Goal: Task Accomplishment & Management: Complete application form

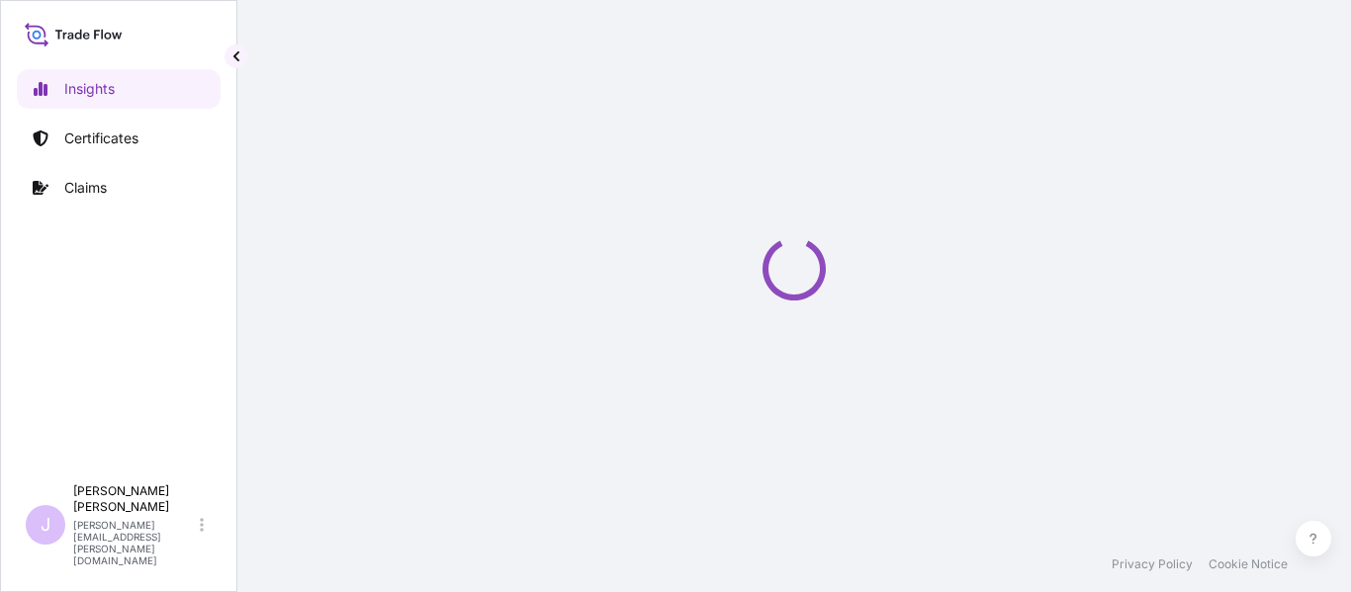
select select "2025"
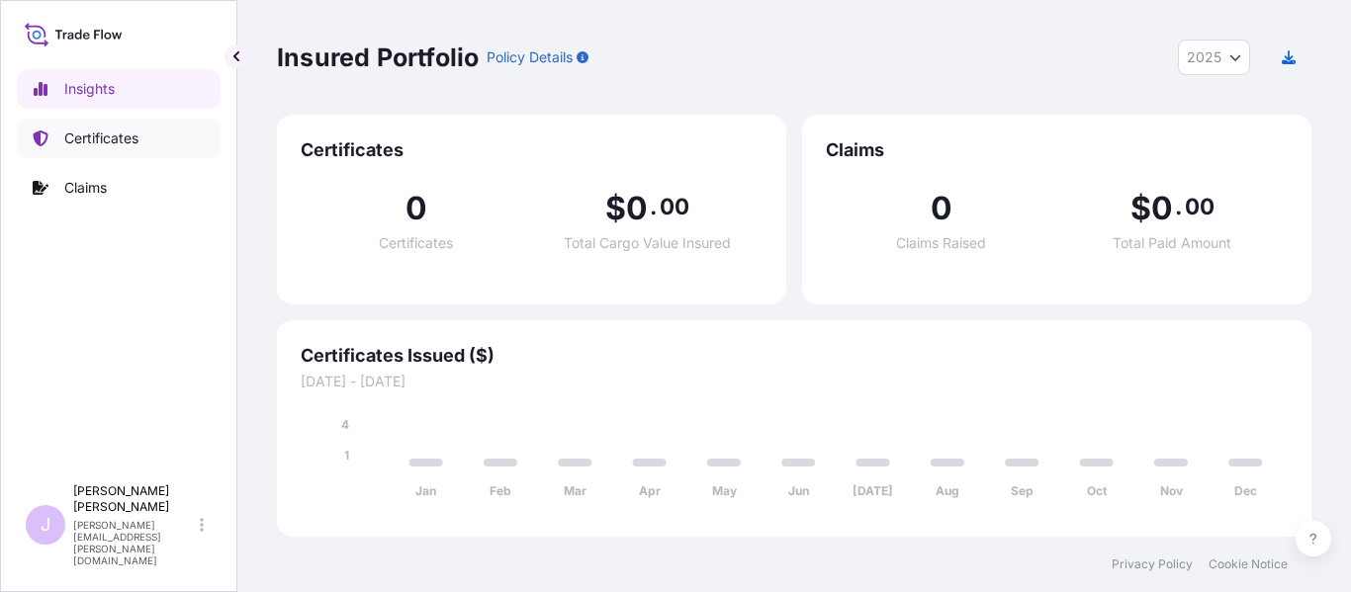
click at [144, 139] on link "Certificates" at bounding box center [119, 139] width 204 height 40
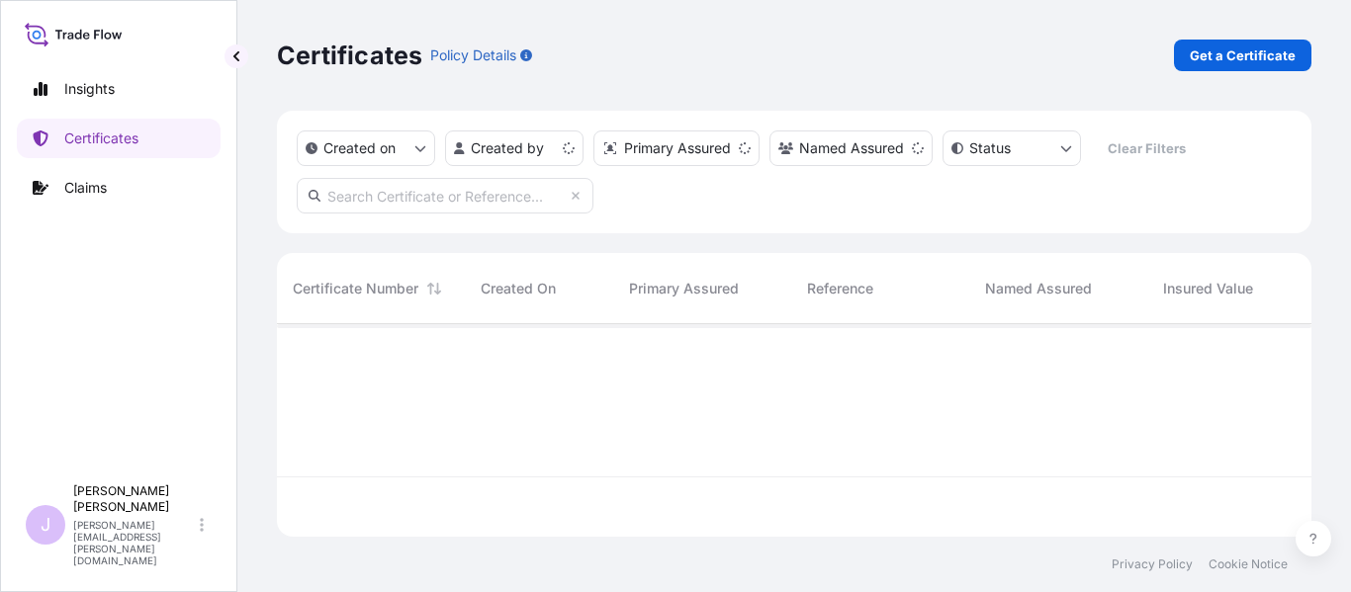
scroll to position [209, 1019]
click at [1257, 58] on p "Get a Certificate" at bounding box center [1243, 55] width 106 height 20
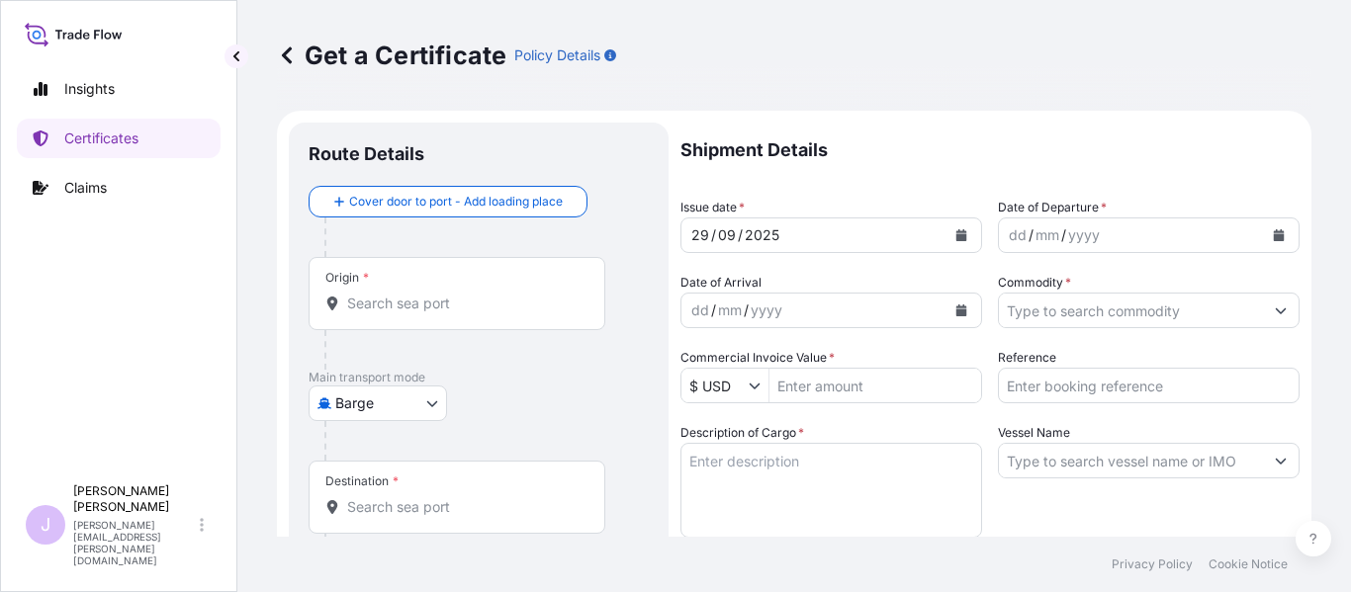
click at [486, 291] on div "Origin *" at bounding box center [457, 293] width 297 height 73
click at [486, 294] on input "Origin *" at bounding box center [463, 304] width 233 height 20
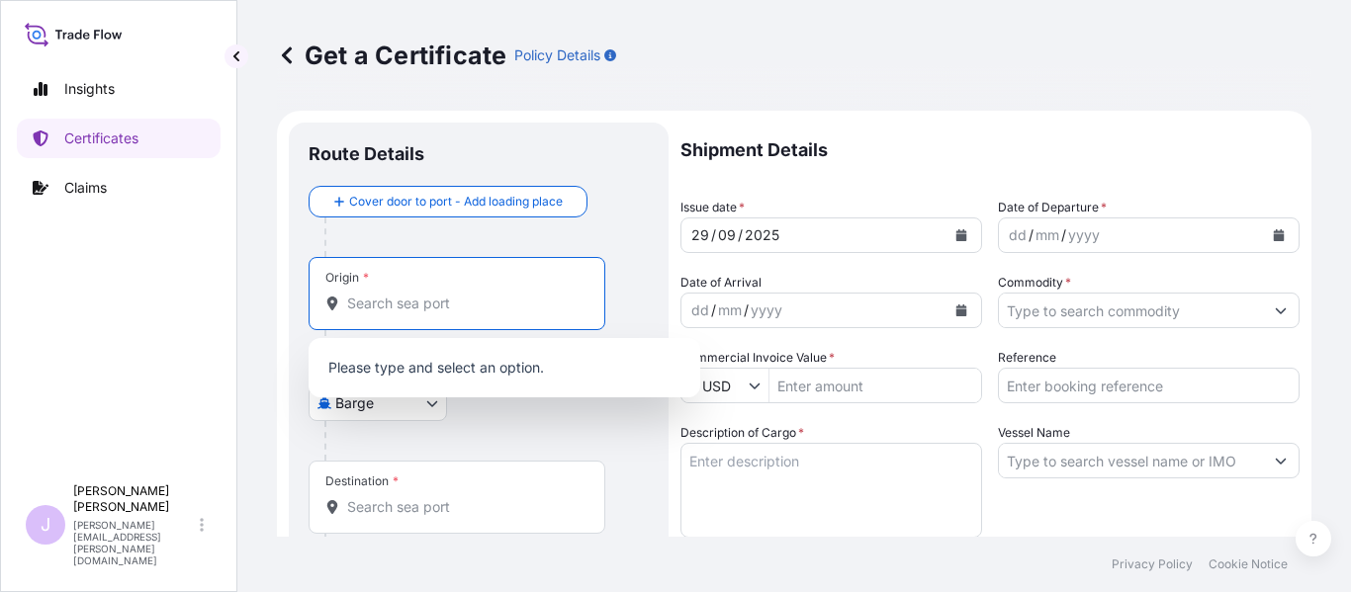
click at [409, 312] on input "Origin *" at bounding box center [463, 304] width 233 height 20
click at [522, 445] on div at bounding box center [486, 441] width 324 height 40
click at [424, 417] on body "0 options available. Insights Certificates Claims J [PERSON_NAME] [PERSON_NAME]…" at bounding box center [675, 296] width 1351 height 592
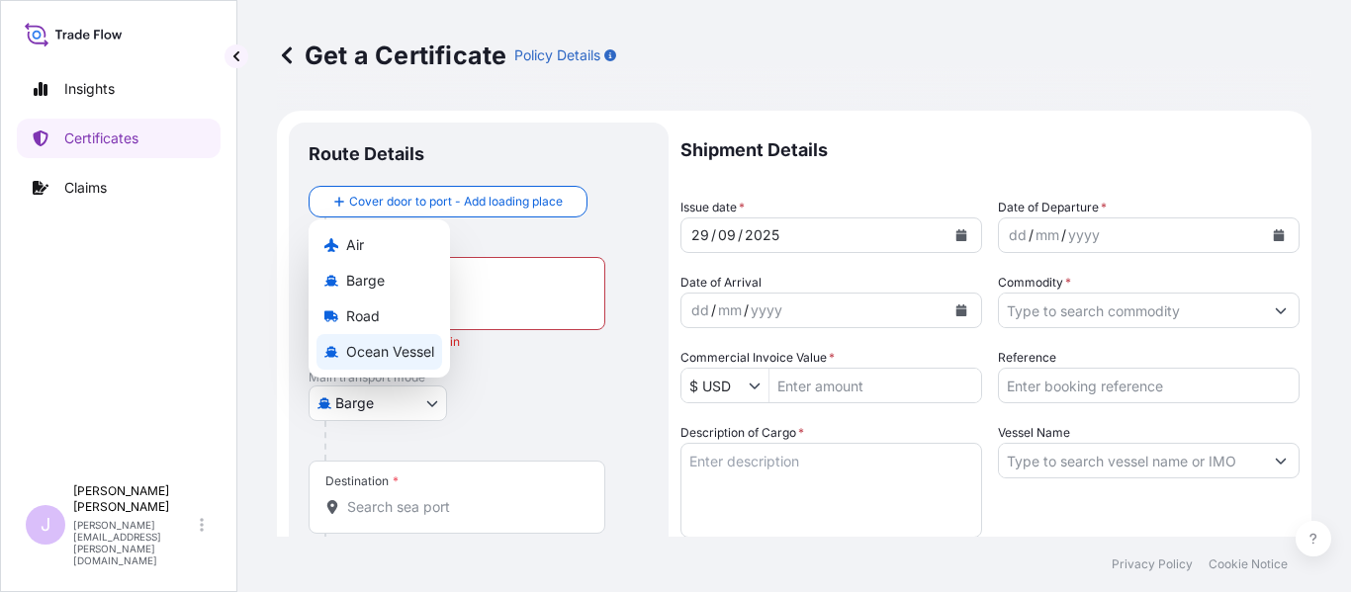
click at [373, 356] on span "Ocean Vessel" at bounding box center [390, 352] width 88 height 20
select select "Ocean Vessel"
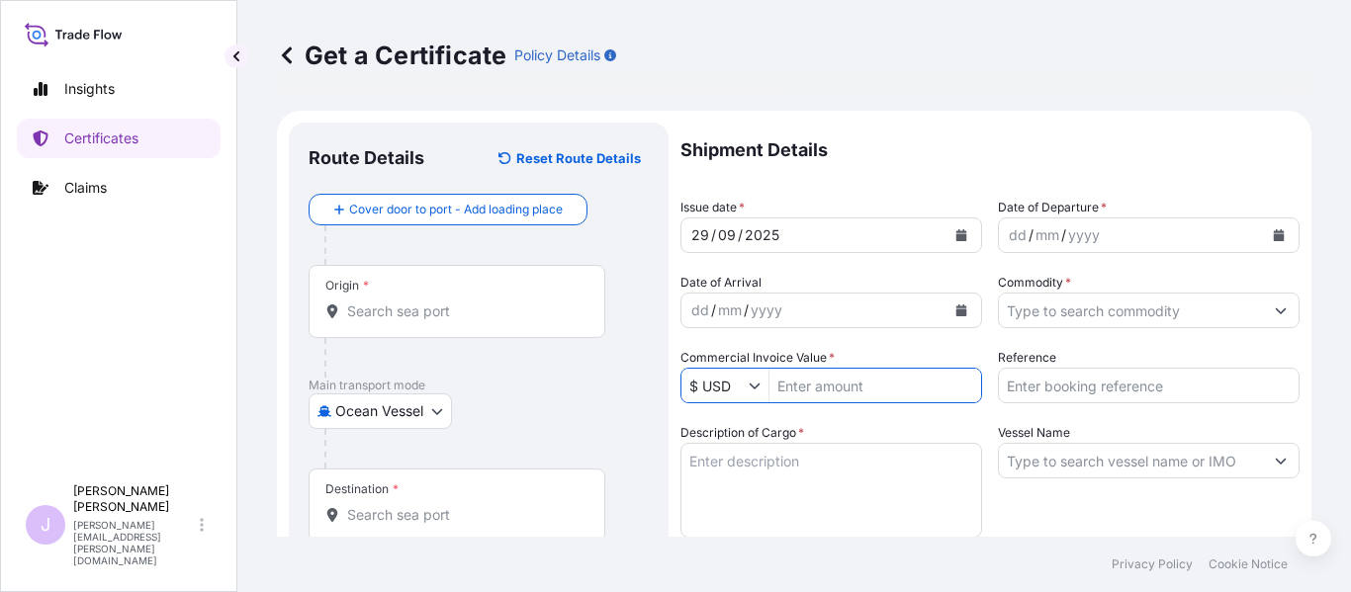
click at [858, 398] on input "Commercial Invoice Value *" at bounding box center [875, 386] width 212 height 36
type input "61,695"
click at [478, 310] on input "Origin *" at bounding box center [463, 312] width 233 height 20
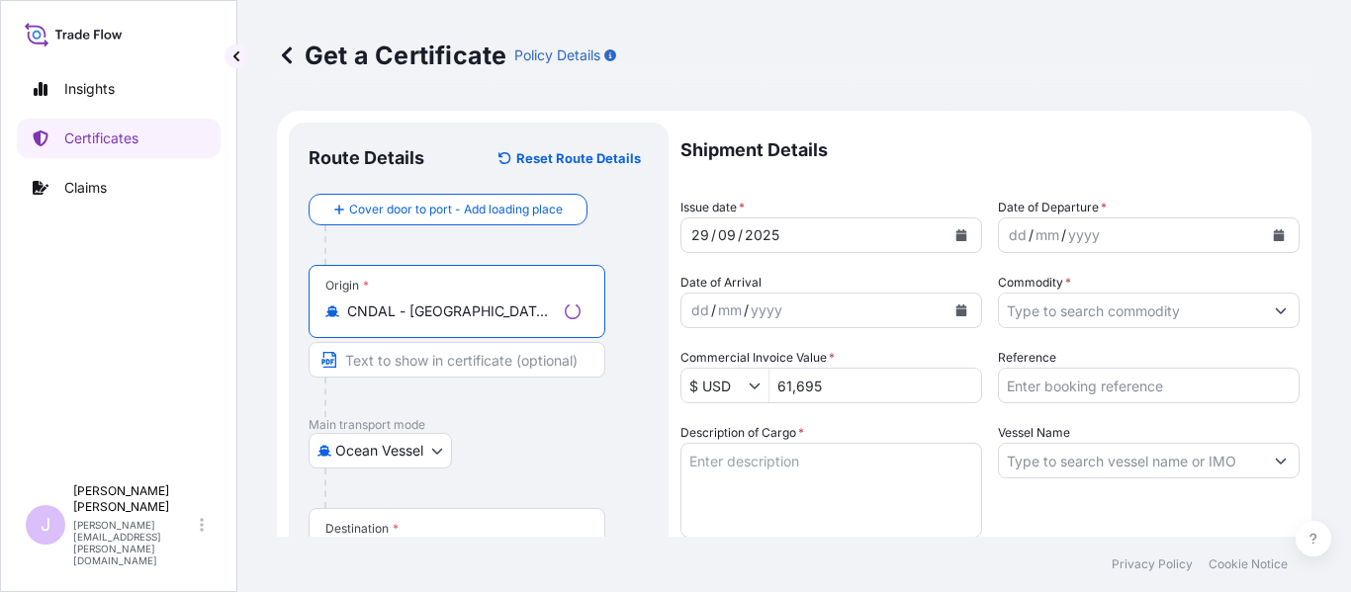
type input "CNDAL - [GEOGRAPHIC_DATA], [GEOGRAPHIC_DATA]"
click at [1070, 395] on input "Reference" at bounding box center [1149, 386] width 302 height 36
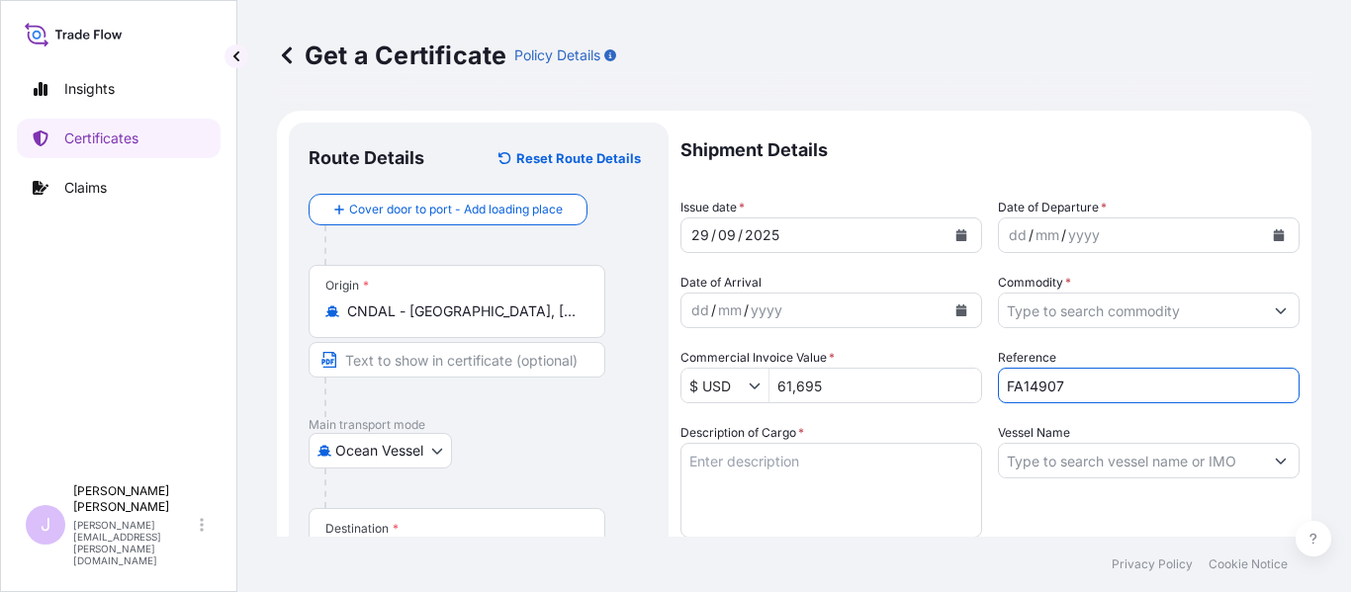
type input "FA14907"
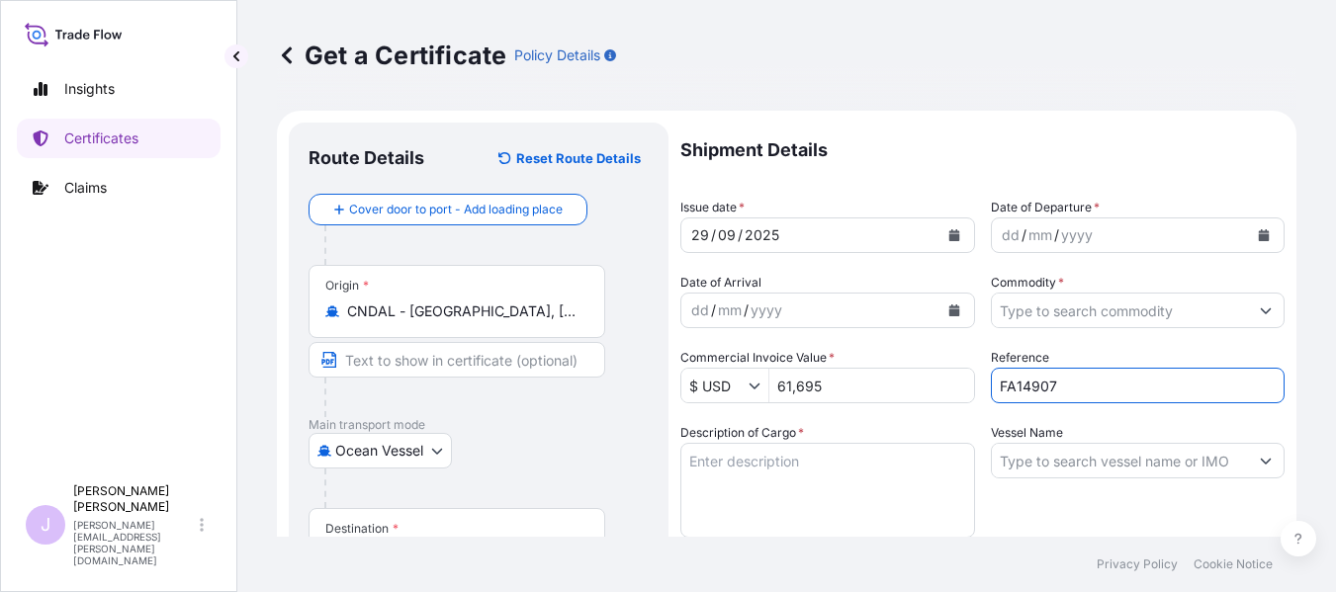
click at [1082, 315] on input "Commodity *" at bounding box center [1120, 311] width 257 height 36
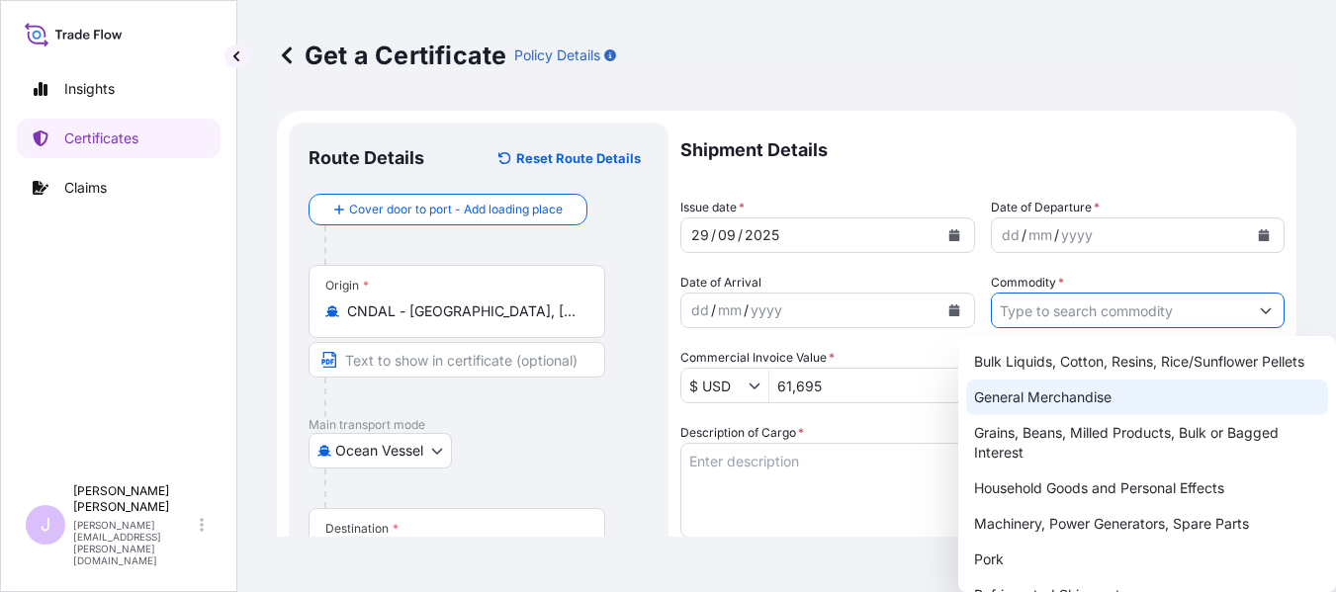
click at [1059, 398] on div "General Merchandise" at bounding box center [1147, 398] width 362 height 36
type input "General Merchandise"
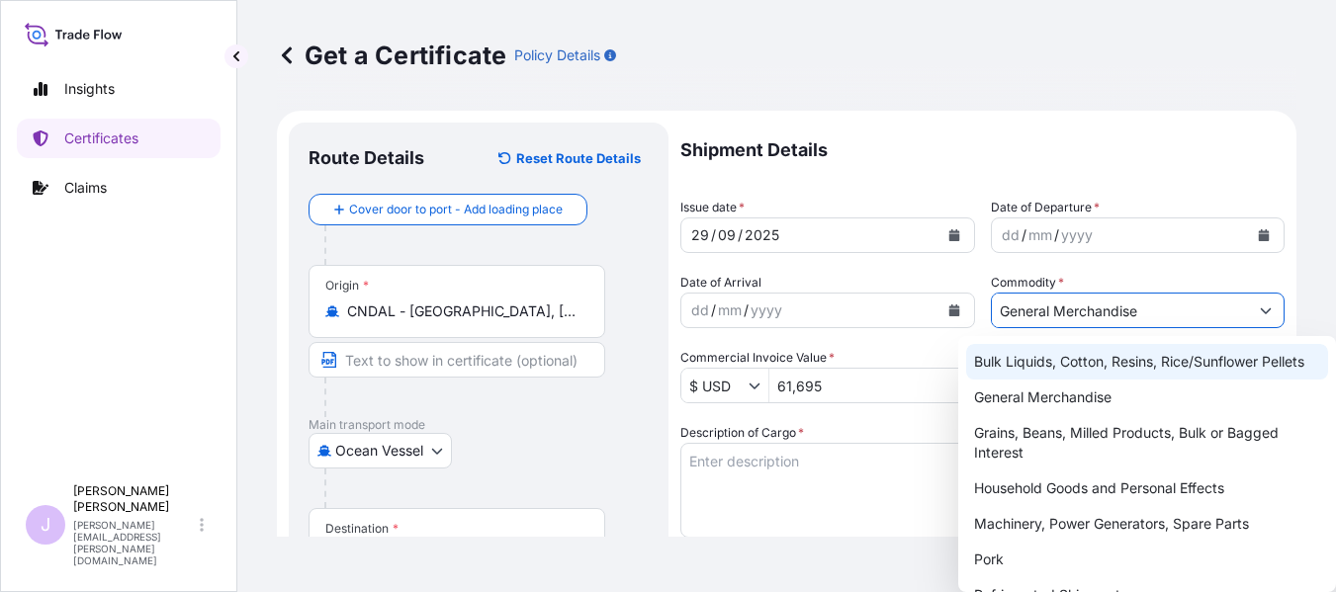
click at [1264, 234] on button "Calendar" at bounding box center [1264, 236] width 32 height 32
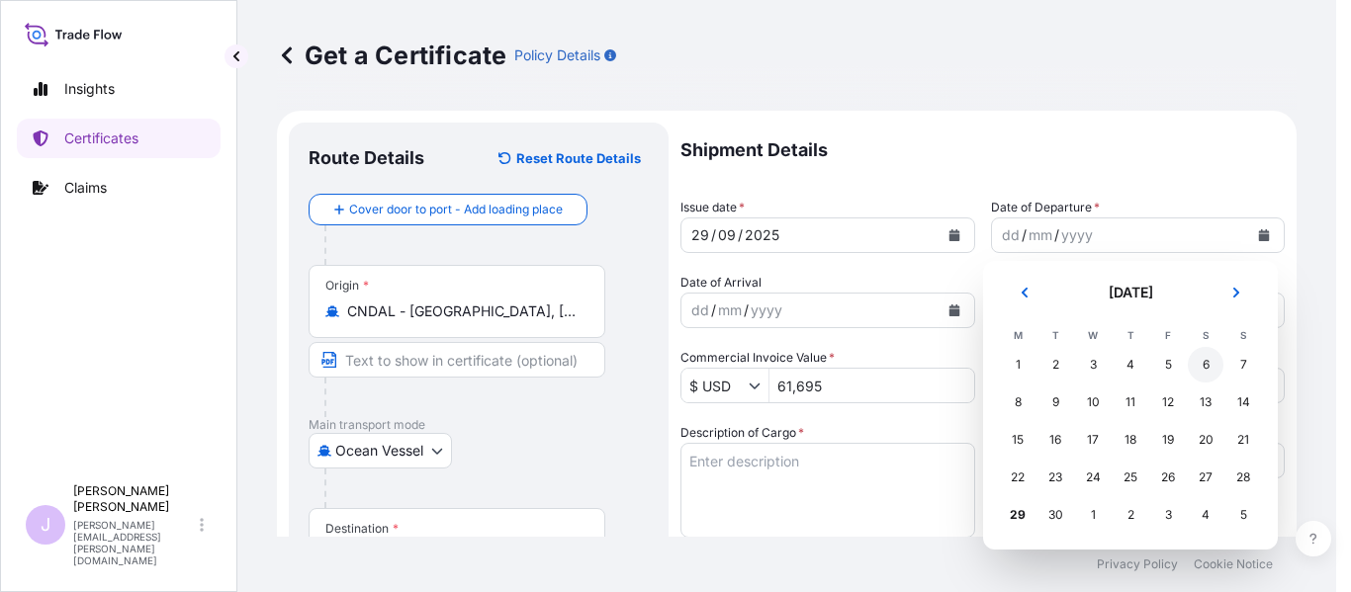
click at [1203, 366] on div "6" at bounding box center [1206, 365] width 36 height 36
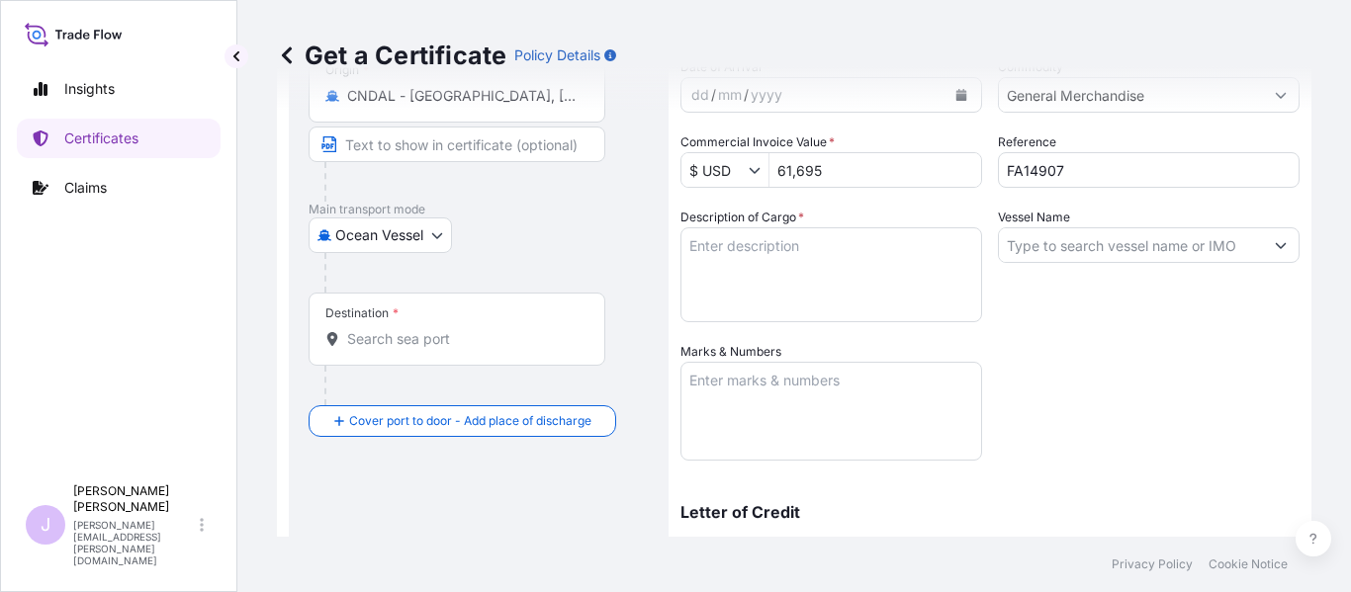
scroll to position [297, 0]
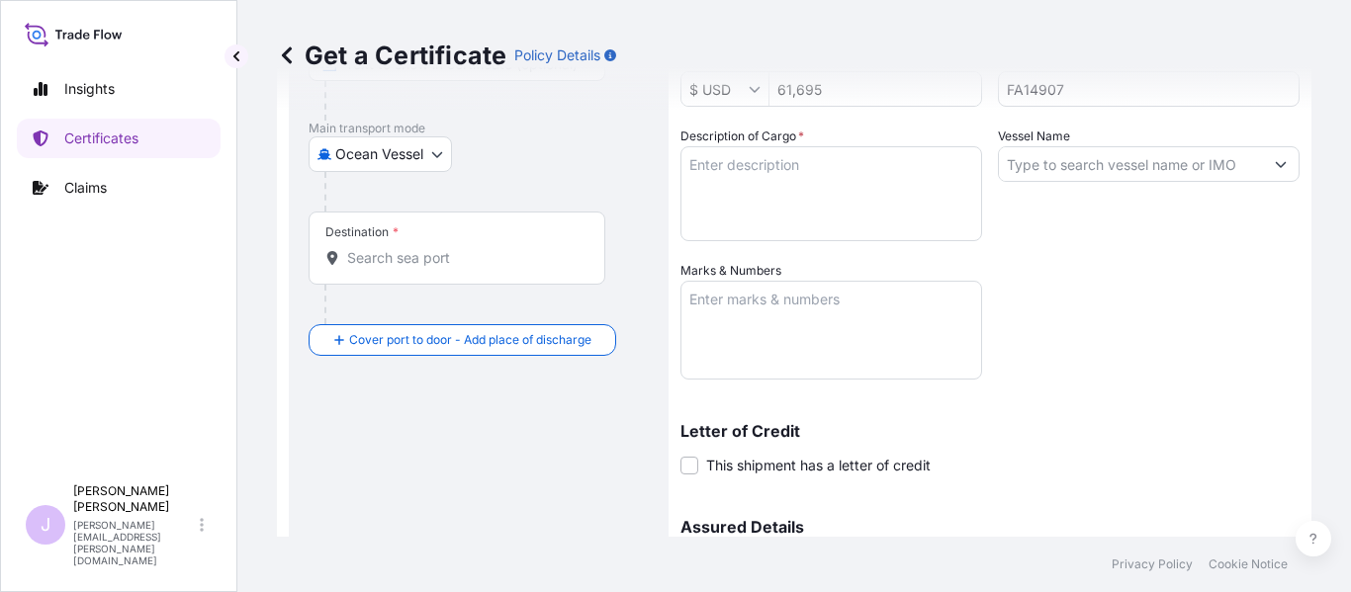
click at [875, 215] on textarea "Description of Cargo *" at bounding box center [831, 193] width 302 height 95
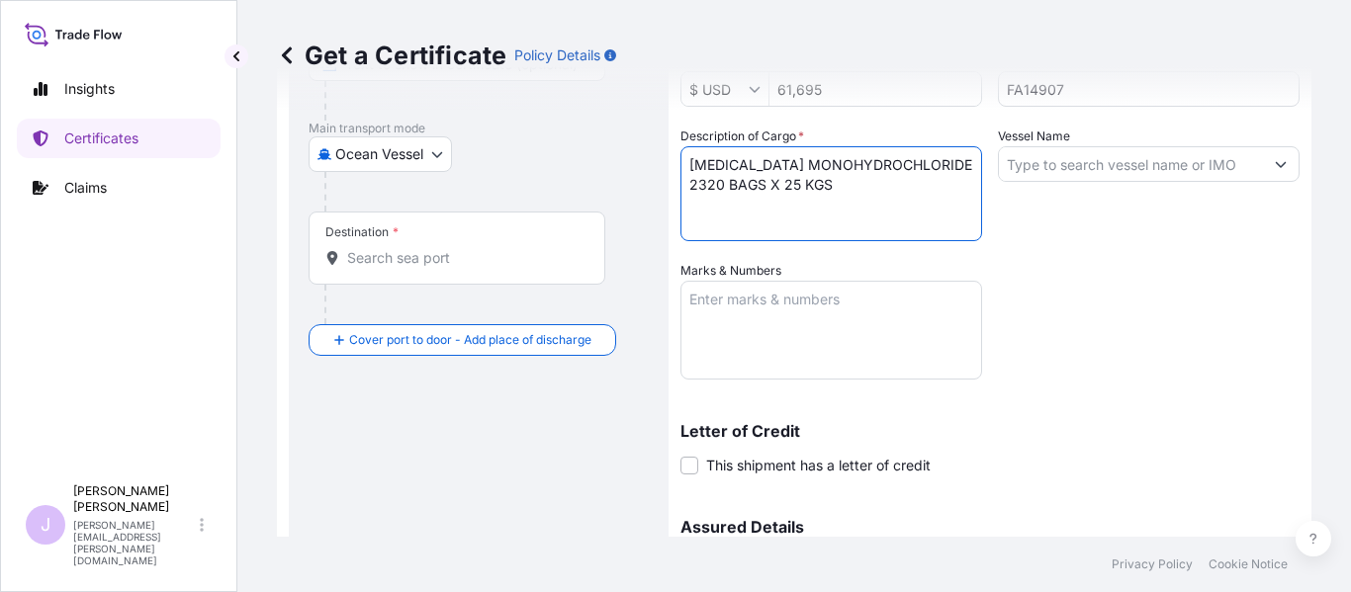
type textarea "[MEDICAL_DATA] MONOHYDROCHLORIDE 2320 BAGS X 25 KGS"
click at [857, 345] on textarea "Marks & Numbers" at bounding box center [831, 330] width 302 height 99
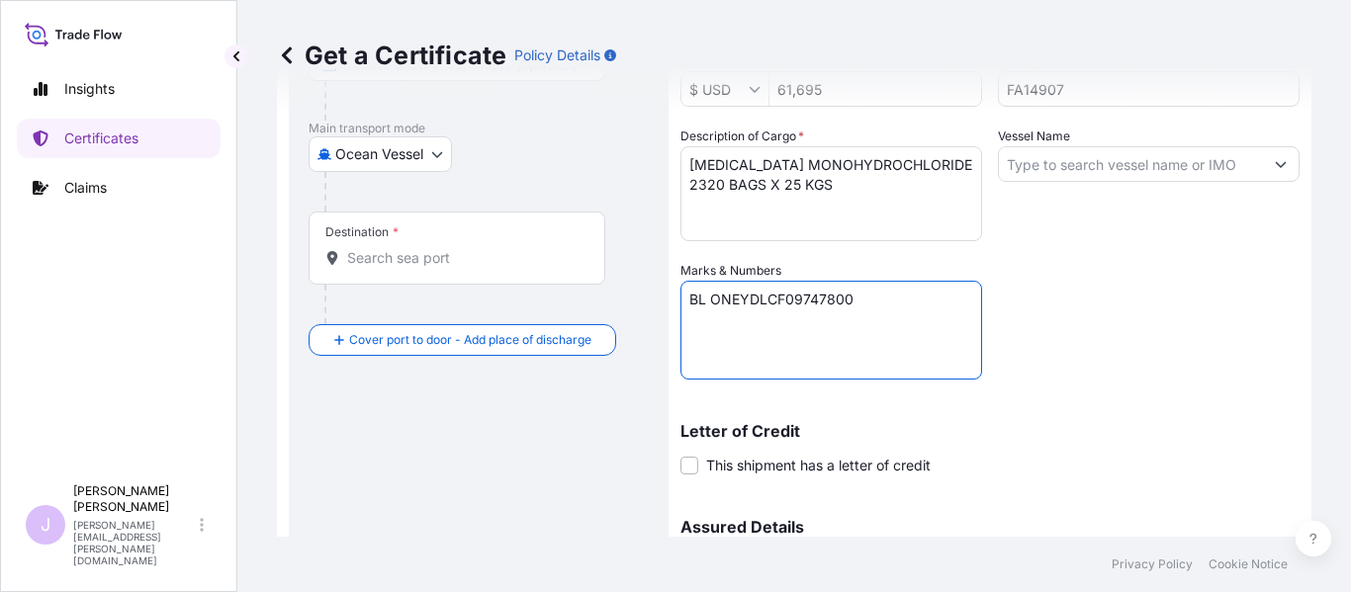
paste textarea "Seaboard Overseas [GEOGRAPHIC_DATA] S.A. Av. [PERSON_NAME][STREET_ADDRESS][PERS…"
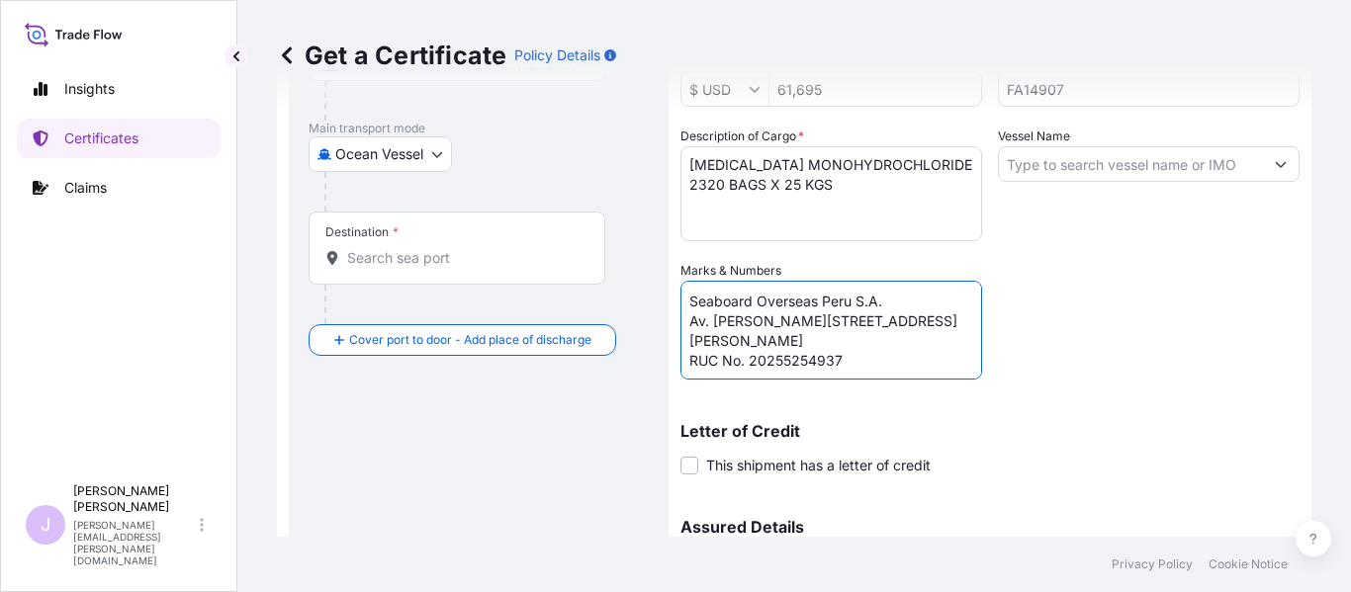
type textarea "BL ONEYDLCF09747800 Seaboard Overseas Peru S.A. Av. [PERSON_NAME][STREET_ADDRES…"
click at [480, 276] on div "Destination *" at bounding box center [457, 248] width 297 height 73
click at [480, 268] on input "Destination *" at bounding box center [463, 258] width 233 height 20
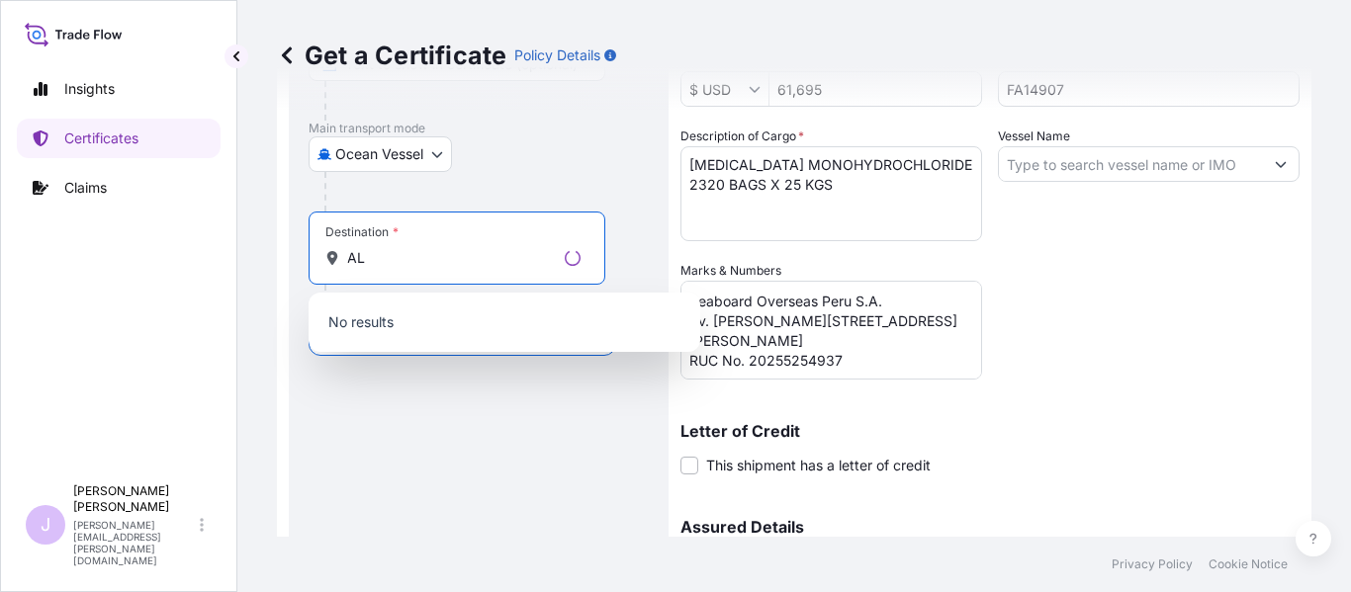
type input "A"
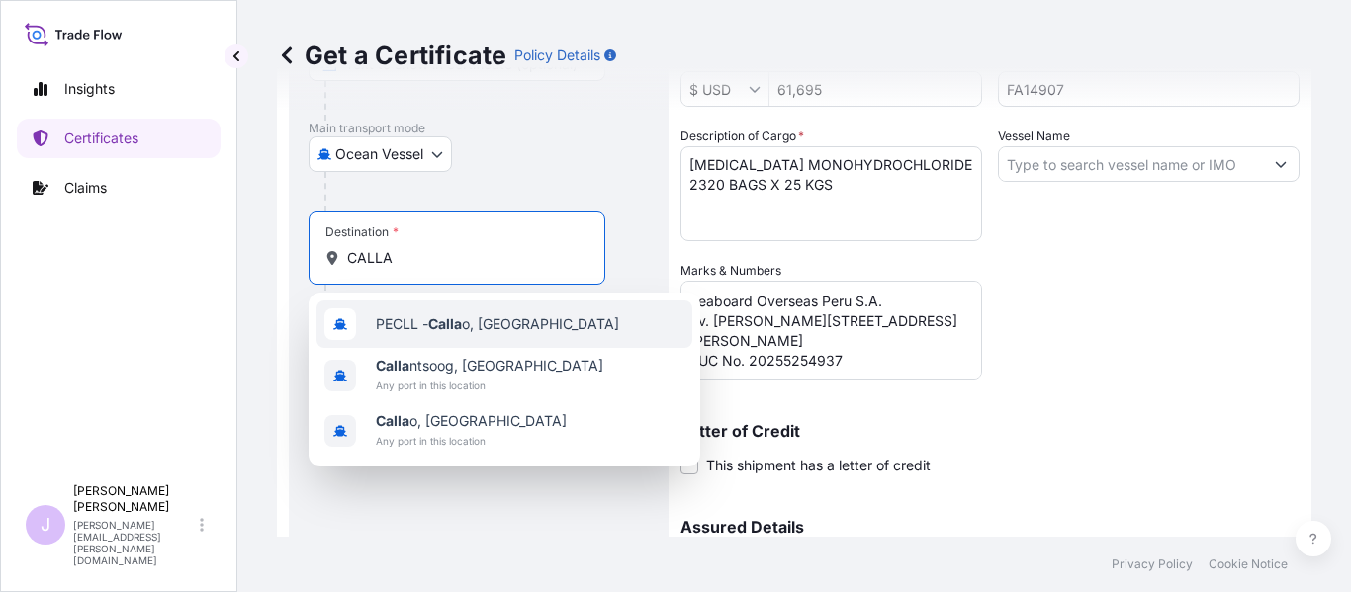
click at [483, 327] on span "PECLL - Calla o, [GEOGRAPHIC_DATA]" at bounding box center [497, 324] width 243 height 20
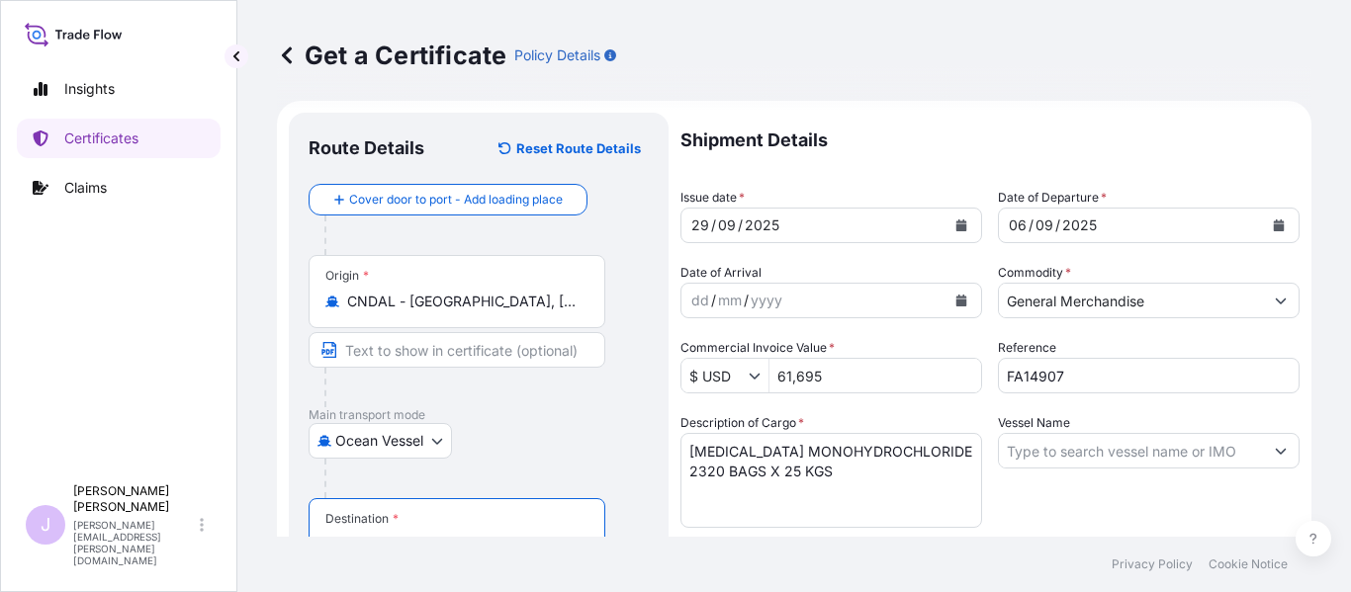
scroll to position [0, 0]
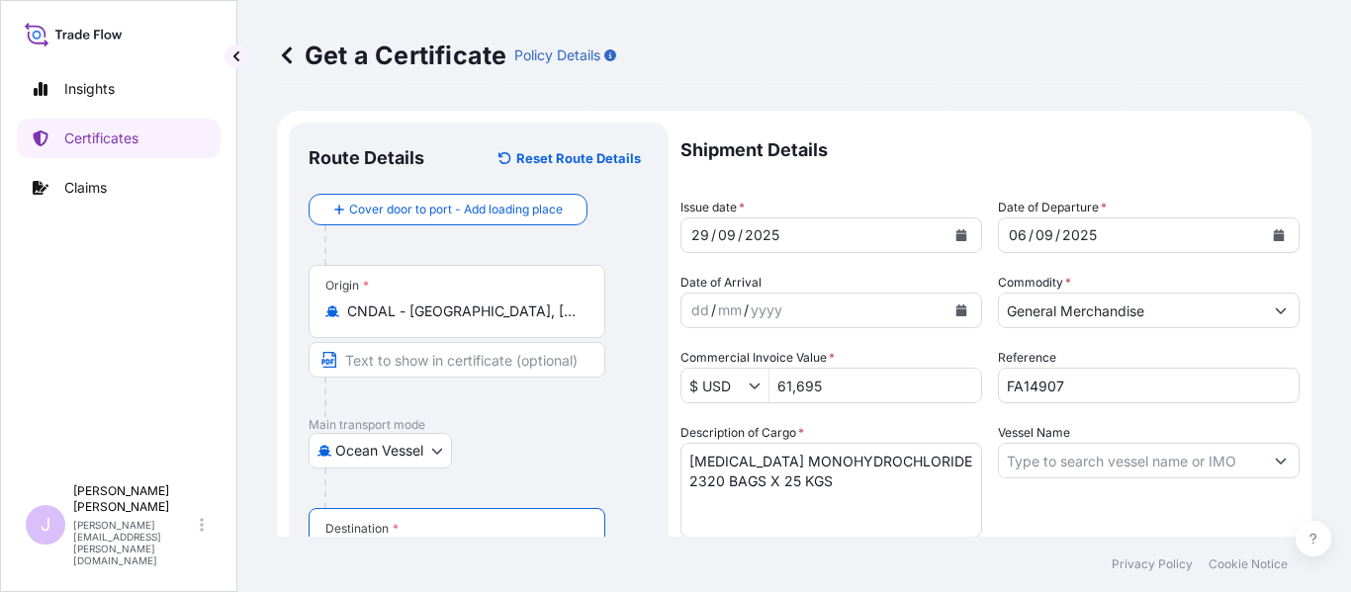
type input "PECLL - [GEOGRAPHIC_DATA], [GEOGRAPHIC_DATA]"
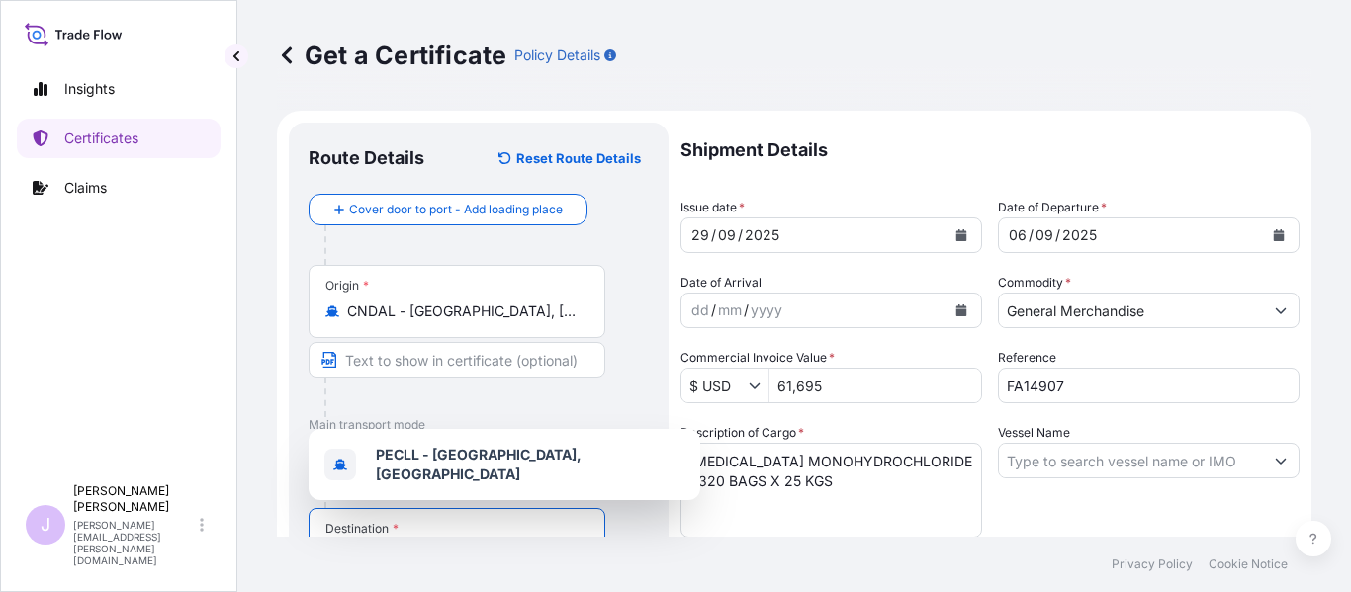
click at [1067, 464] on input "Vessel Name" at bounding box center [1131, 461] width 264 height 36
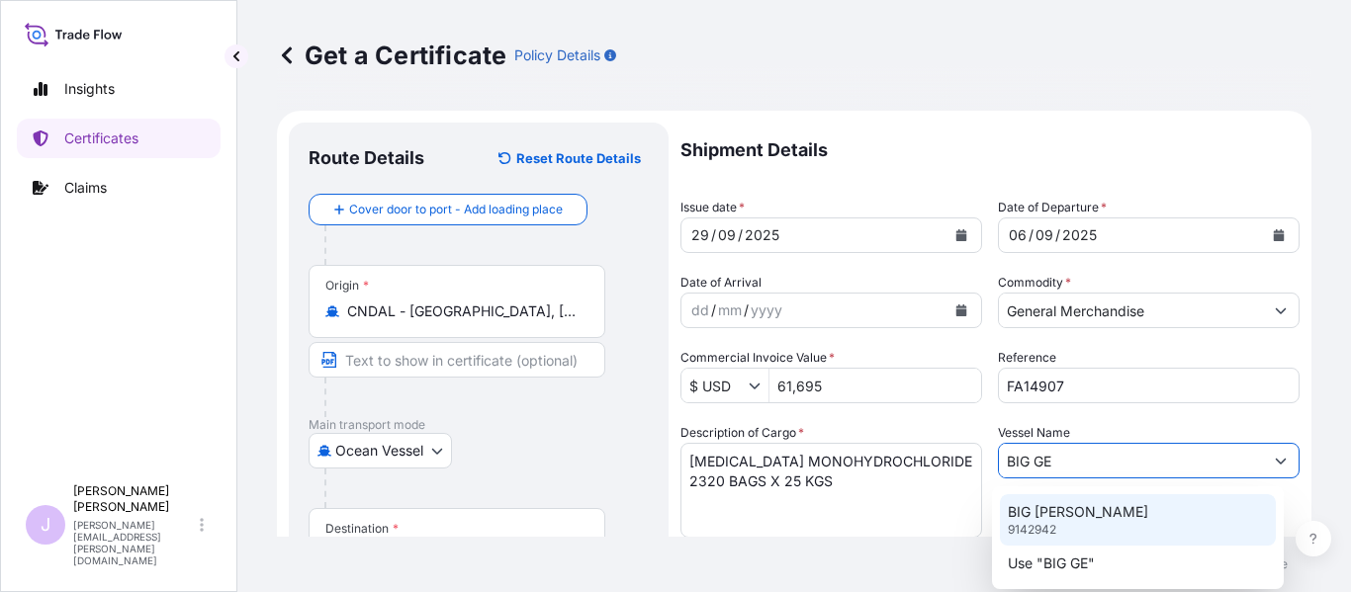
click at [1080, 511] on p "BIG [PERSON_NAME]" at bounding box center [1078, 512] width 140 height 20
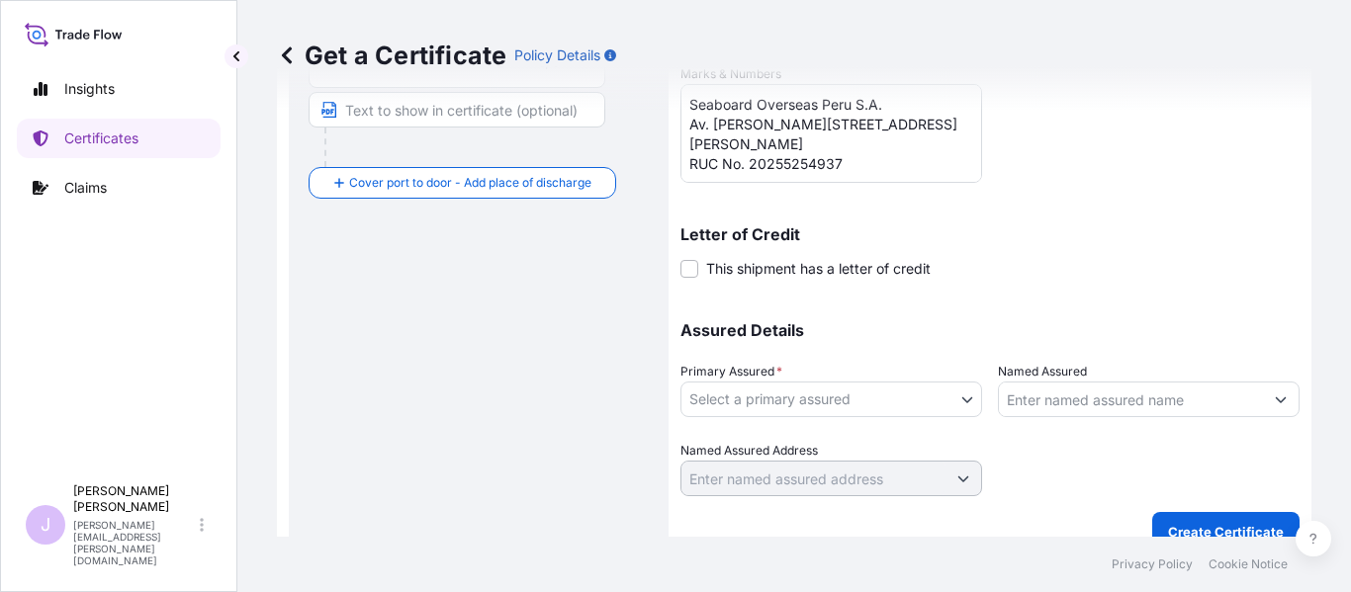
scroll to position [494, 0]
type input "BIG [PERSON_NAME]"
click at [928, 405] on body "2 options available. 1 option available. Insights Certificates Claims J [PERSON…" at bounding box center [675, 296] width 1351 height 592
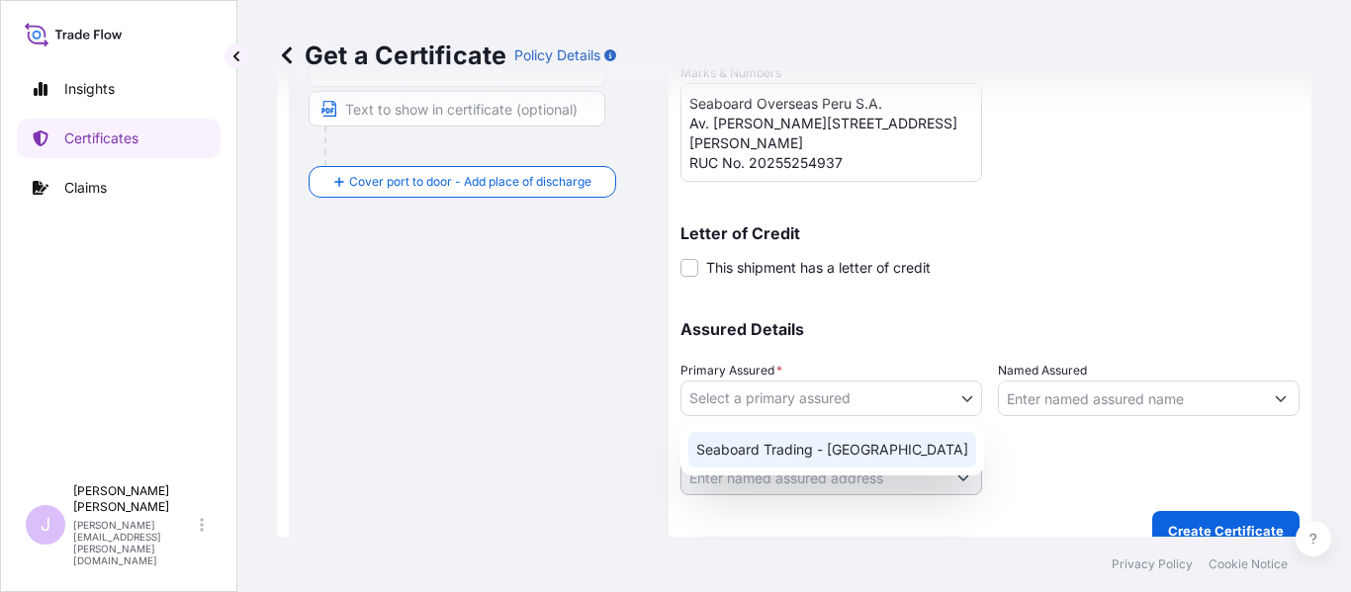
click at [880, 439] on div "Seaboard Trading - [GEOGRAPHIC_DATA]" at bounding box center [832, 450] width 288 height 36
select select "31639"
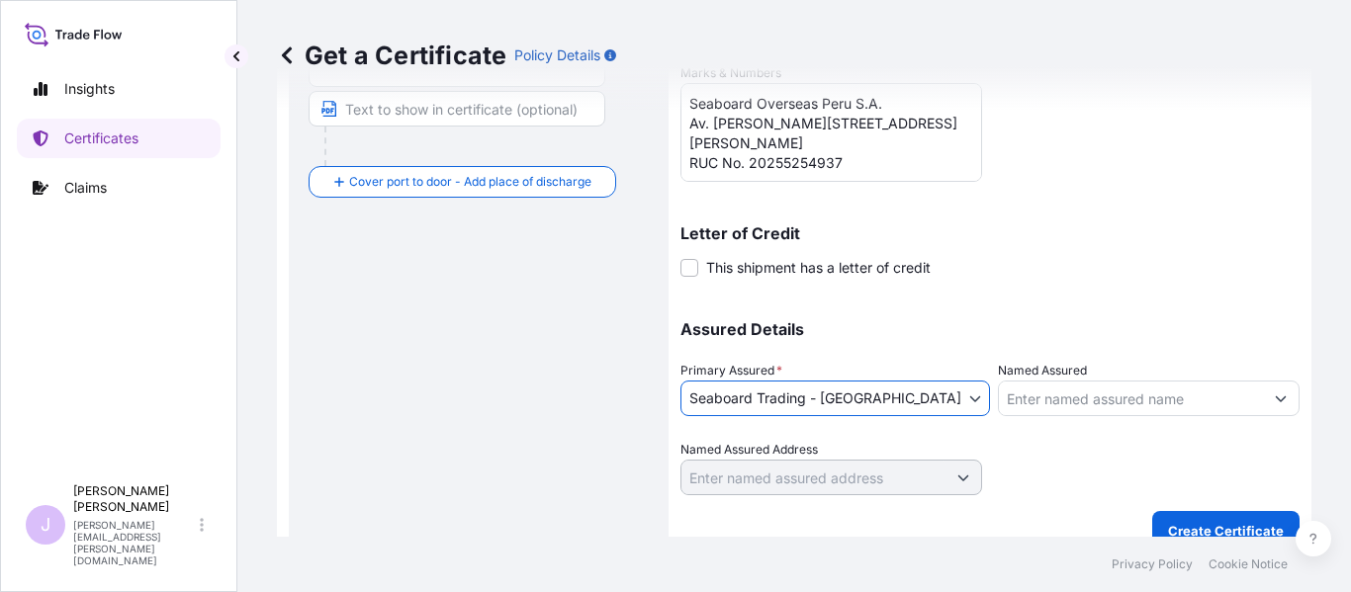
click at [1056, 404] on input "Named Assured" at bounding box center [1131, 399] width 264 height 36
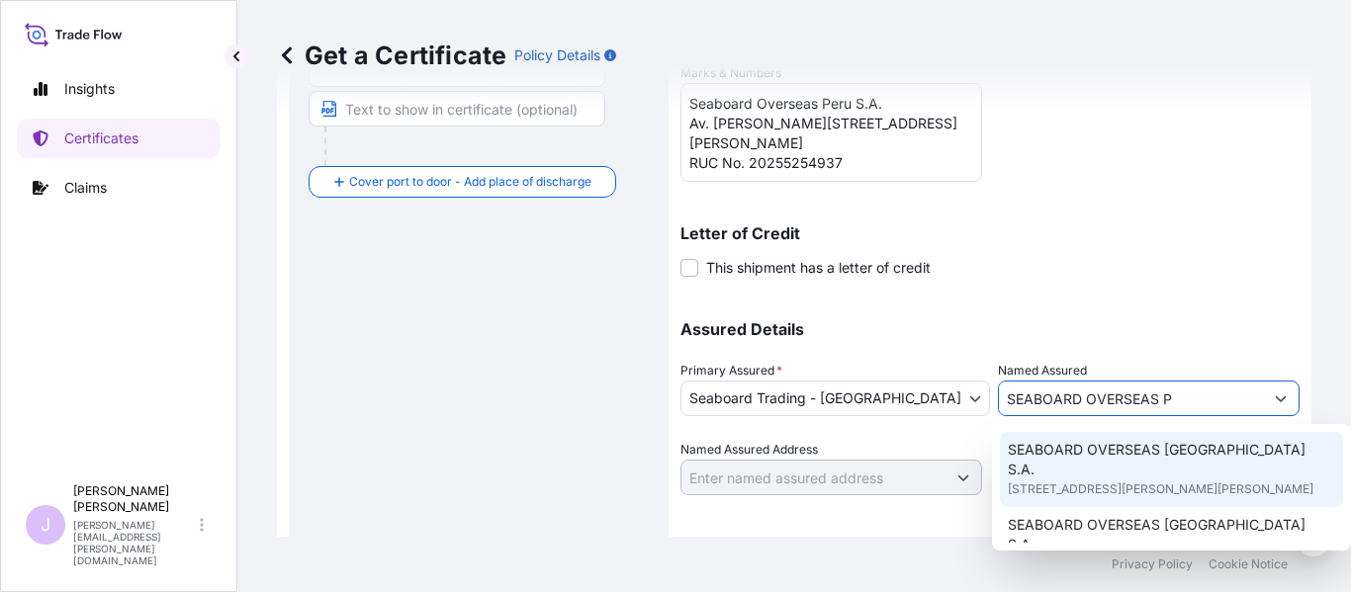
click at [1167, 480] on span "[STREET_ADDRESS][PERSON_NAME][PERSON_NAME]" at bounding box center [1161, 490] width 306 height 20
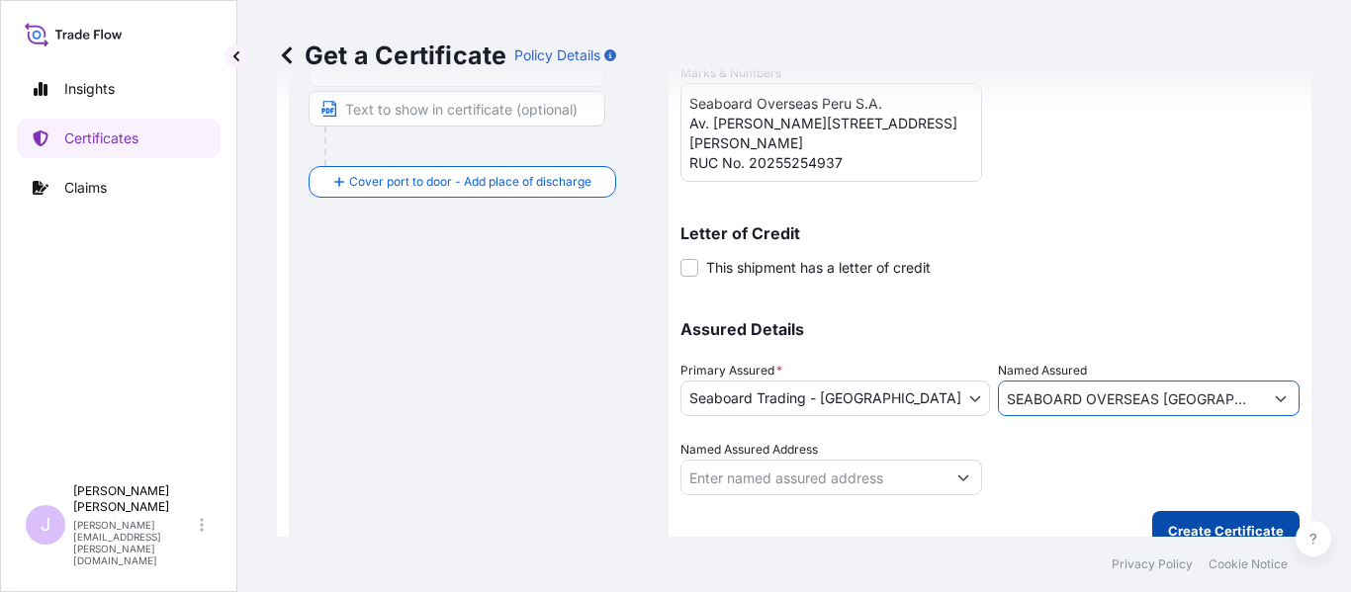
type input "SEABOARD OVERSEAS [GEOGRAPHIC_DATA] S.A."
click at [1203, 524] on p "Create Certificate" at bounding box center [1226, 531] width 116 height 20
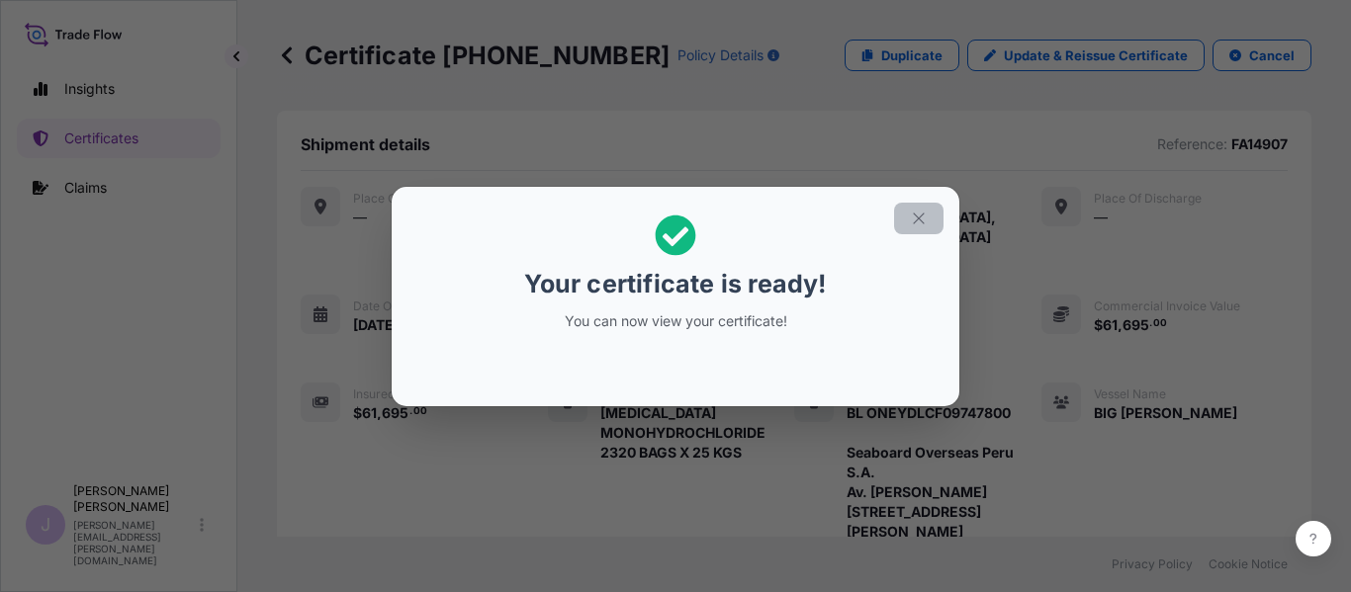
click at [911, 221] on icon "button" at bounding box center [919, 219] width 18 height 18
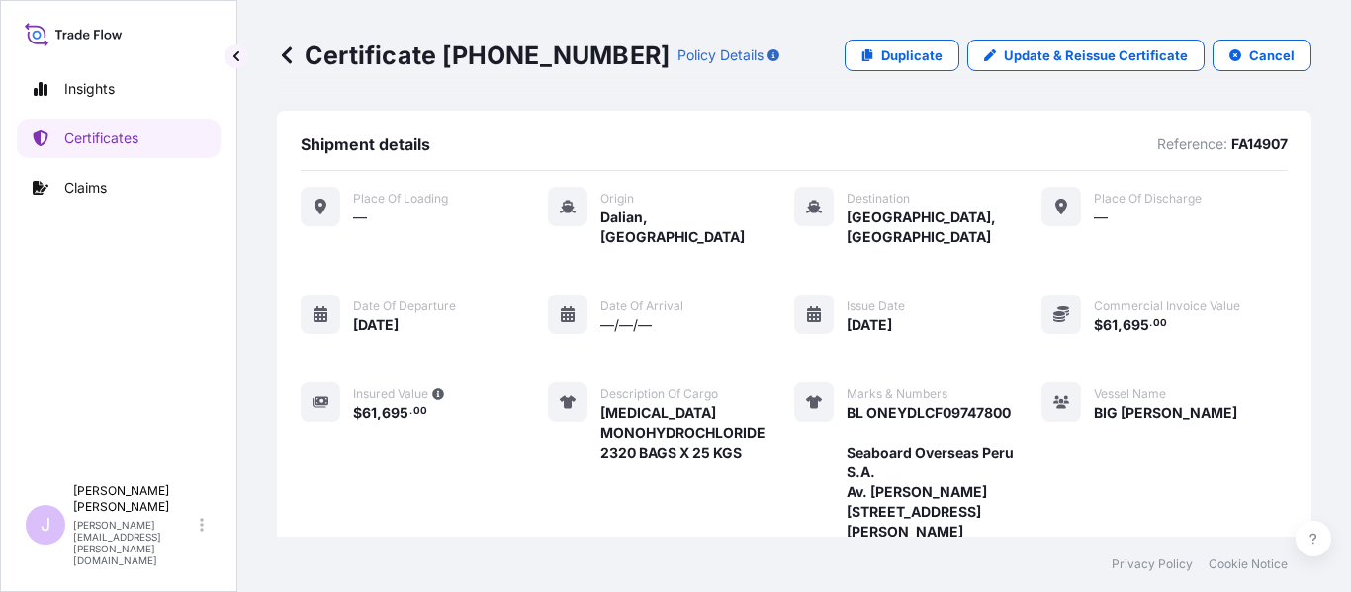
scroll to position [565, 0]
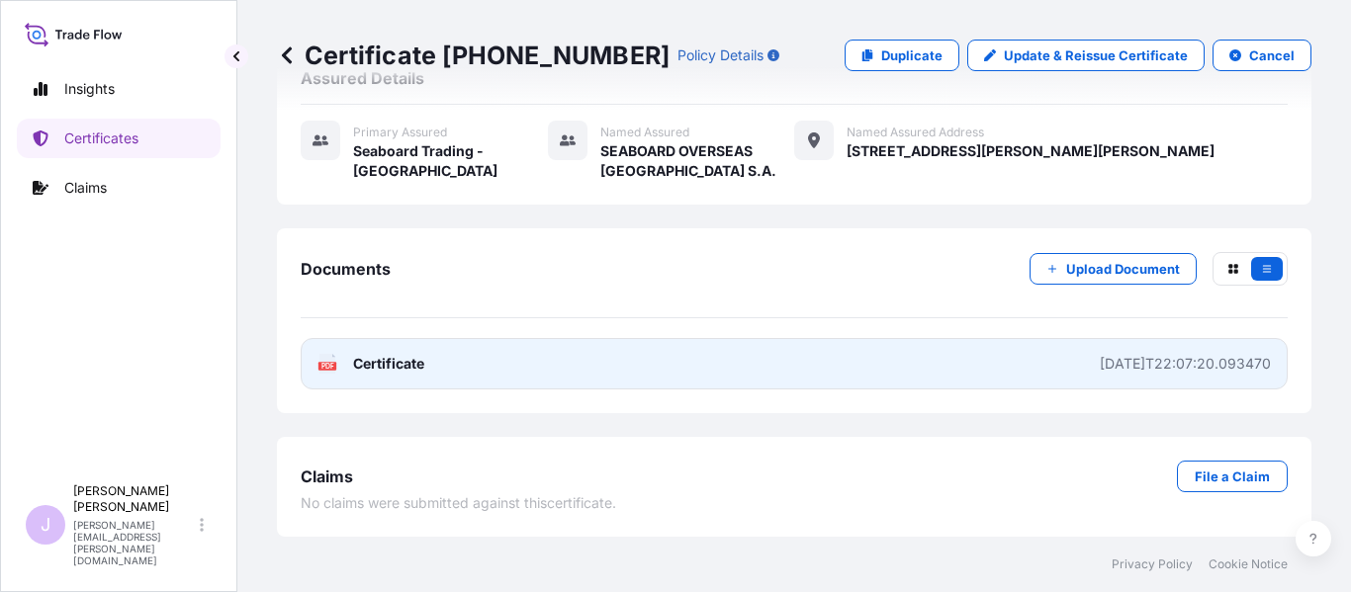
click at [701, 369] on link "PDF Certificate [DATE]T22:07:20.093470" at bounding box center [794, 363] width 987 height 51
